Goal: Find specific page/section: Find specific page/section

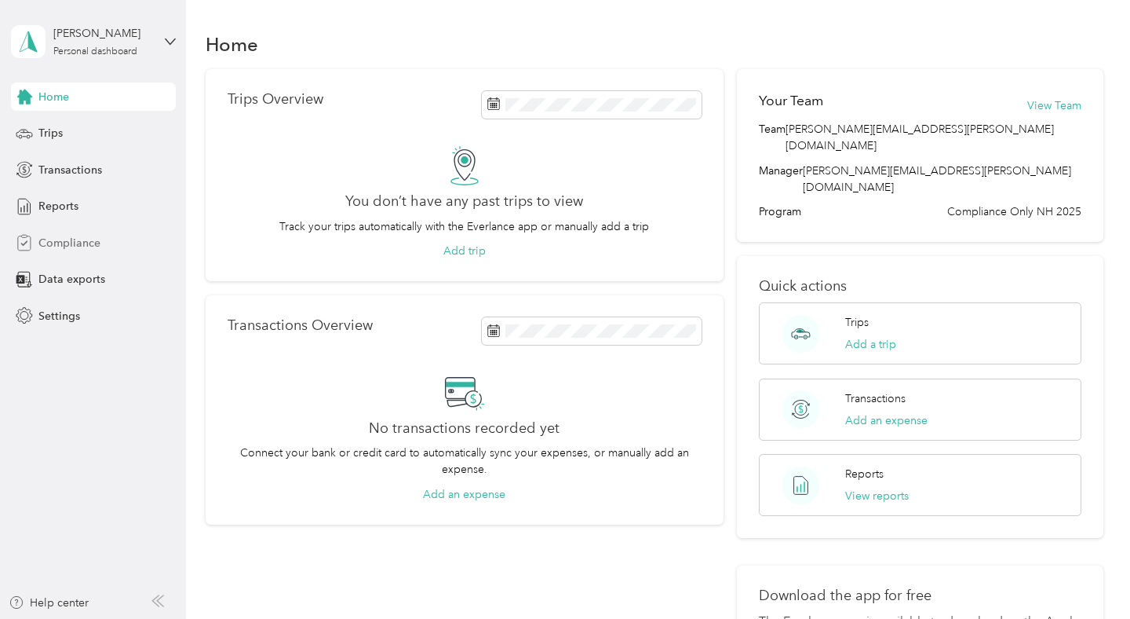
click at [71, 244] on span "Compliance" at bounding box center [69, 243] width 62 height 16
